Goal: Task Accomplishment & Management: Manage account settings

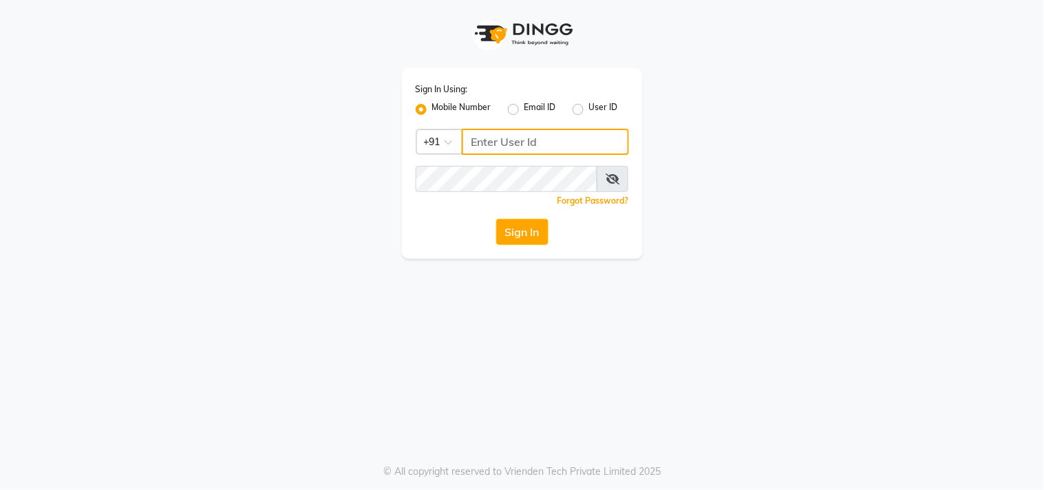
click at [491, 142] on input "Username" at bounding box center [545, 142] width 167 height 26
drag, startPoint x: 470, startPoint y: 142, endPoint x: 558, endPoint y: 150, distance: 88.4
click at [558, 150] on input "9874514731" at bounding box center [545, 142] width 167 height 26
type input "9874514731"
click at [548, 162] on div "Sign In Using: Mobile Number Email ID User ID Country Code × +91 9874514731 Rem…" at bounding box center [522, 163] width 241 height 191
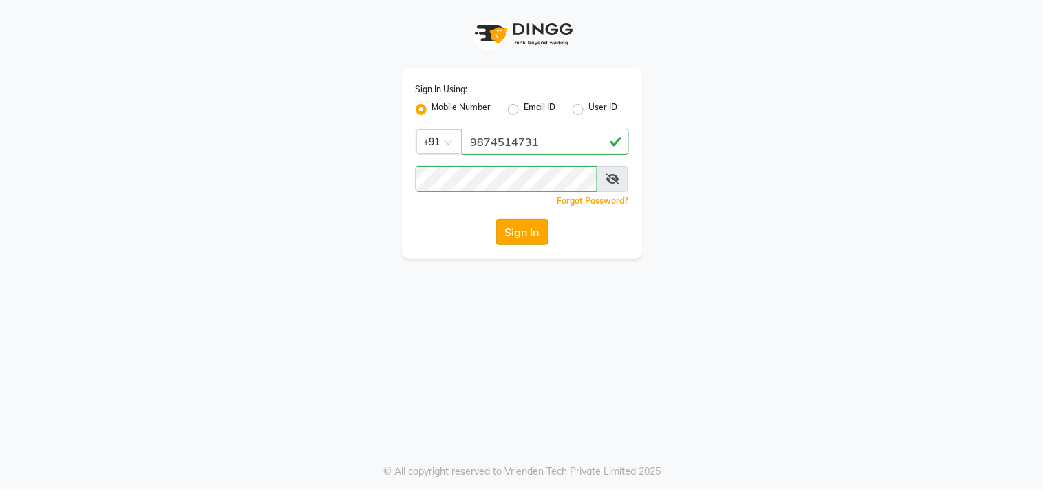
click at [539, 224] on button "Sign In" at bounding box center [522, 232] width 52 height 26
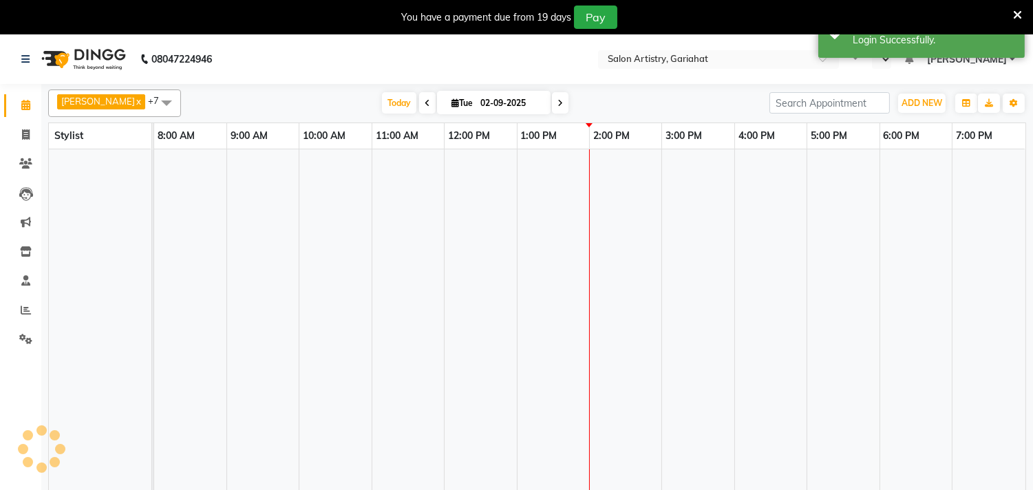
select select "en"
